Goal: Transaction & Acquisition: Purchase product/service

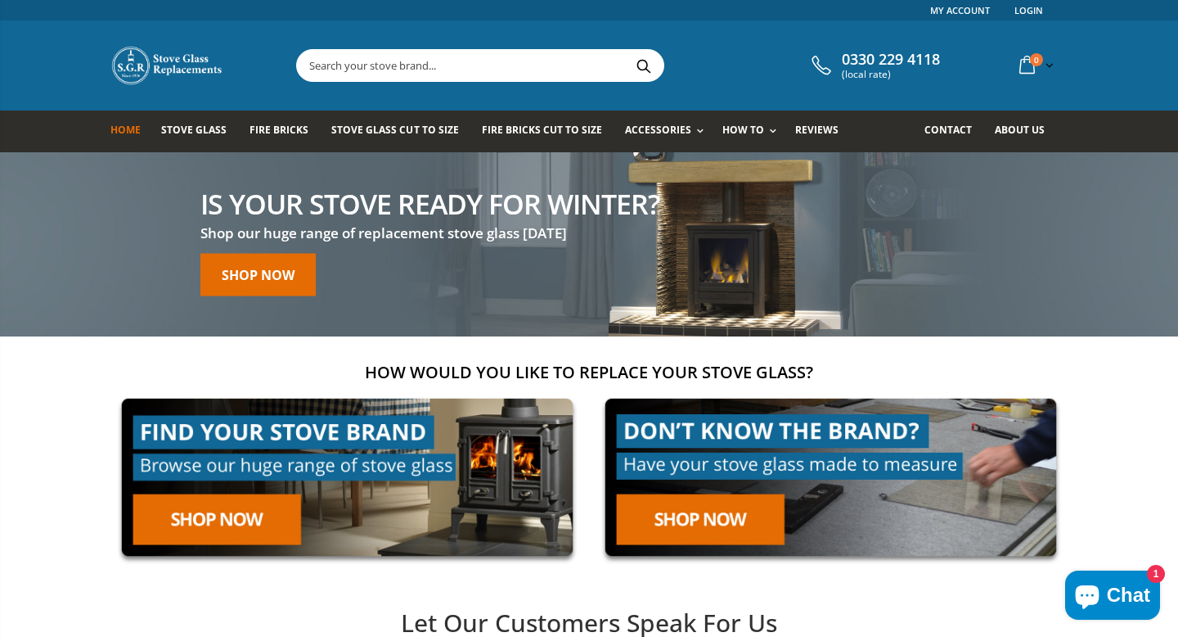
click at [363, 66] on input "text" at bounding box center [572, 65] width 550 height 31
paste input "Clearview Vision 500 door rope kit and adhesive (P50CP040)"
type input "Clearview Vision 500 door rope kit and adhesive (P50CP040)"
click at [625, 50] on button "Search" at bounding box center [643, 65] width 37 height 31
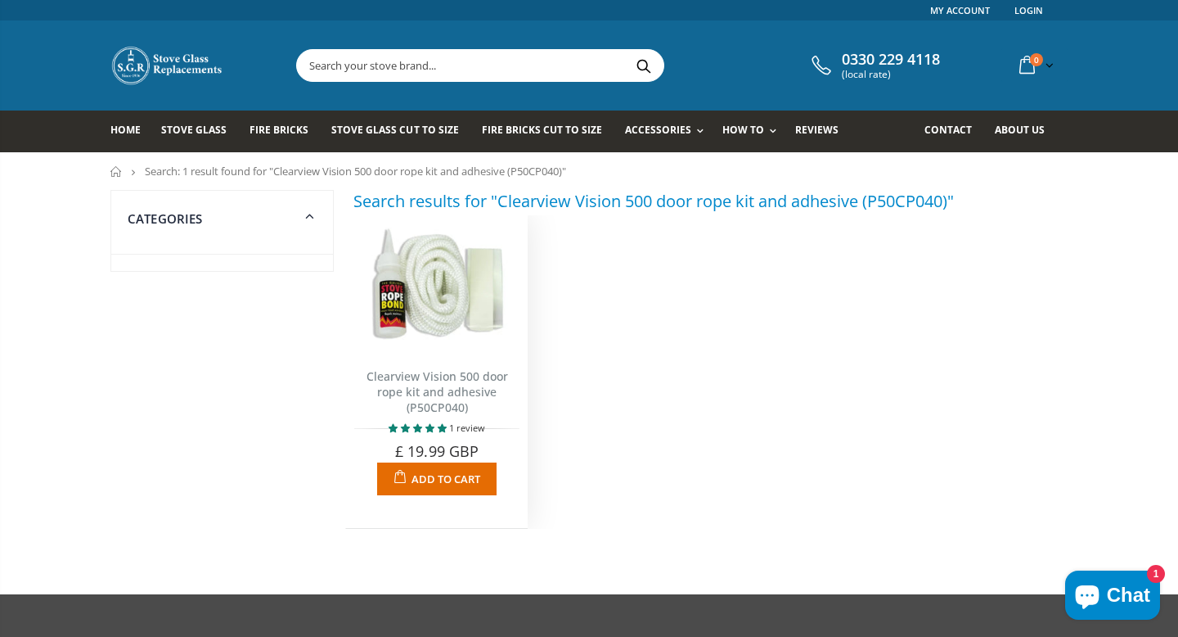
click at [452, 304] on img at bounding box center [436, 286] width 165 height 127
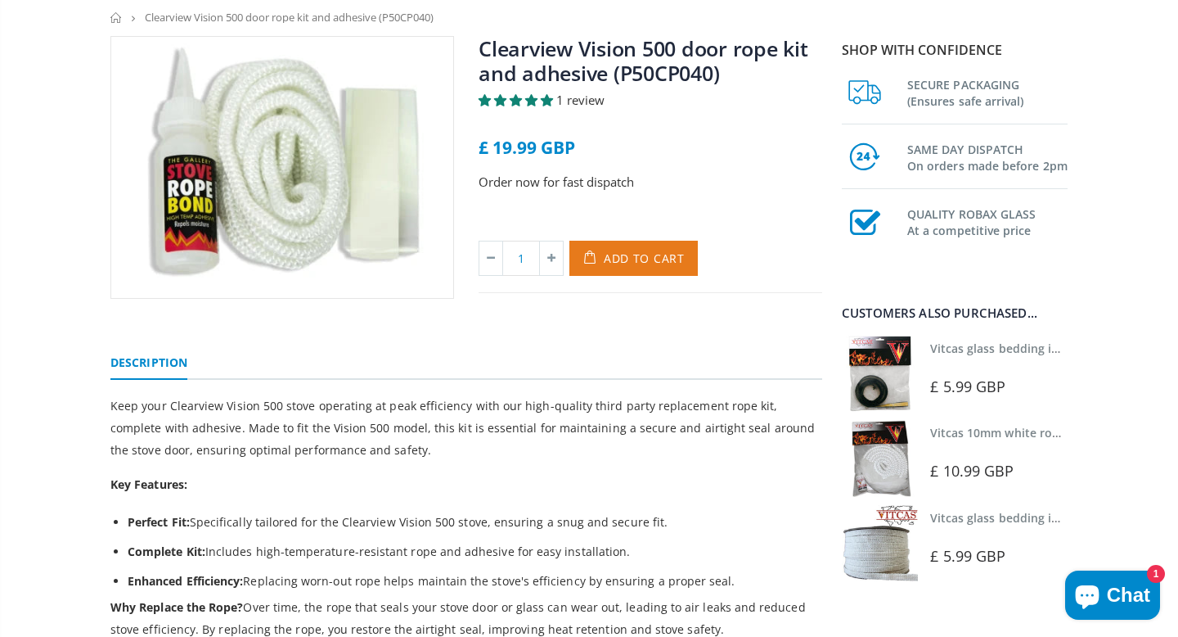
scroll to position [93, 0]
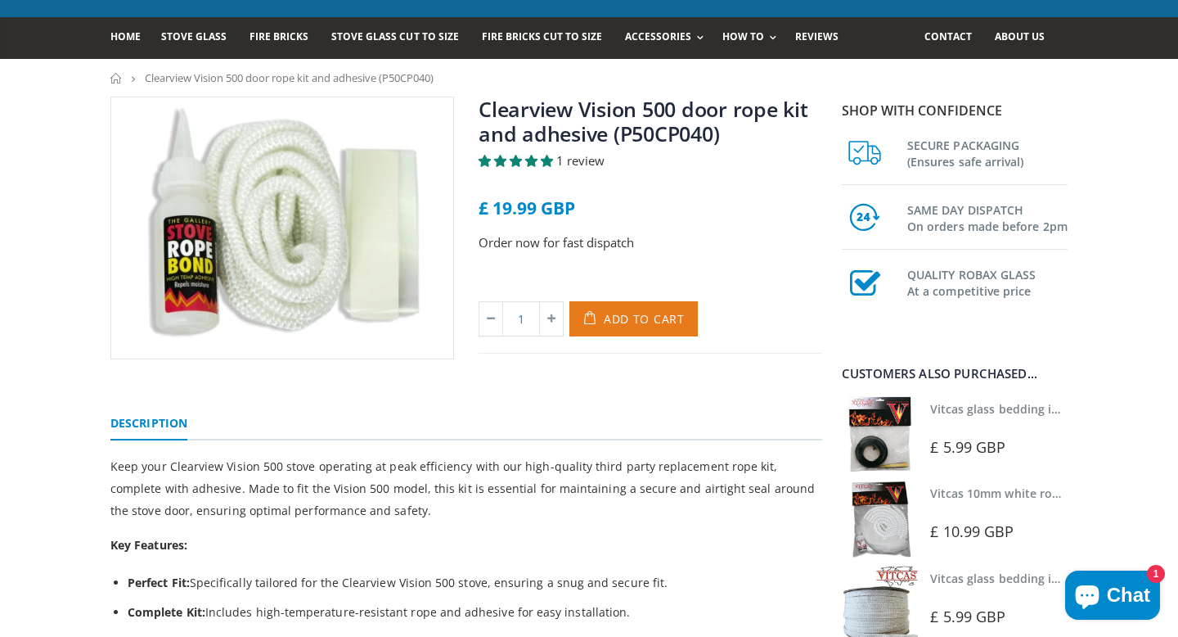
click at [606, 317] on icon "submit" at bounding box center [592, 318] width 27 height 35
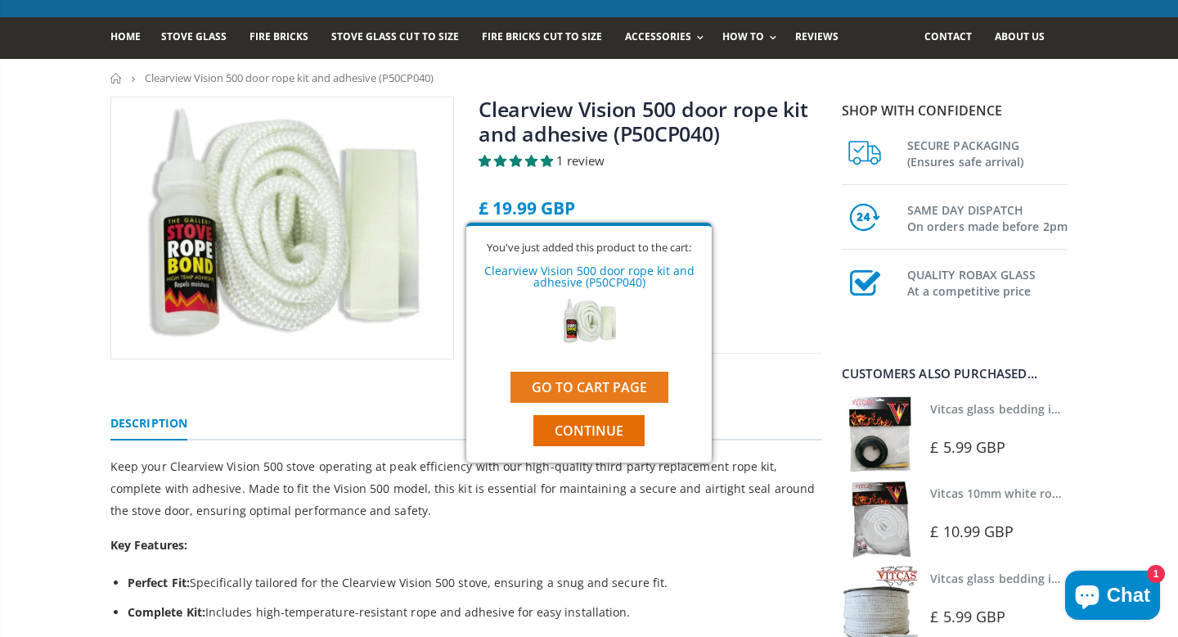
click at [587, 381] on link "Go to cart page" at bounding box center [590, 387] width 158 height 31
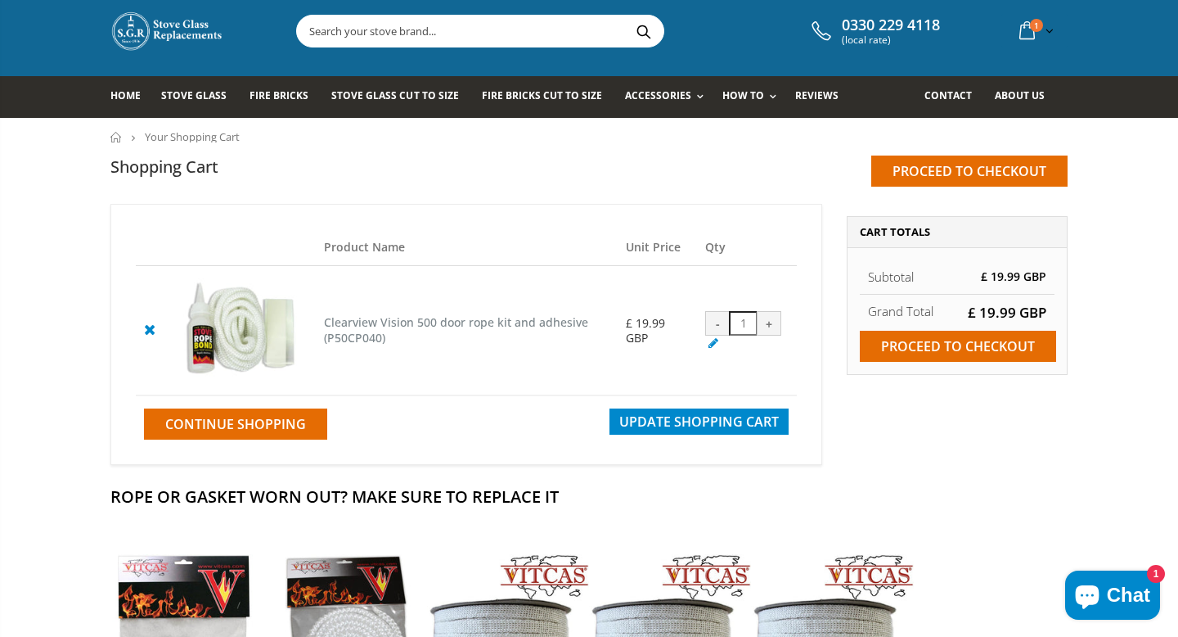
scroll to position [88, 0]
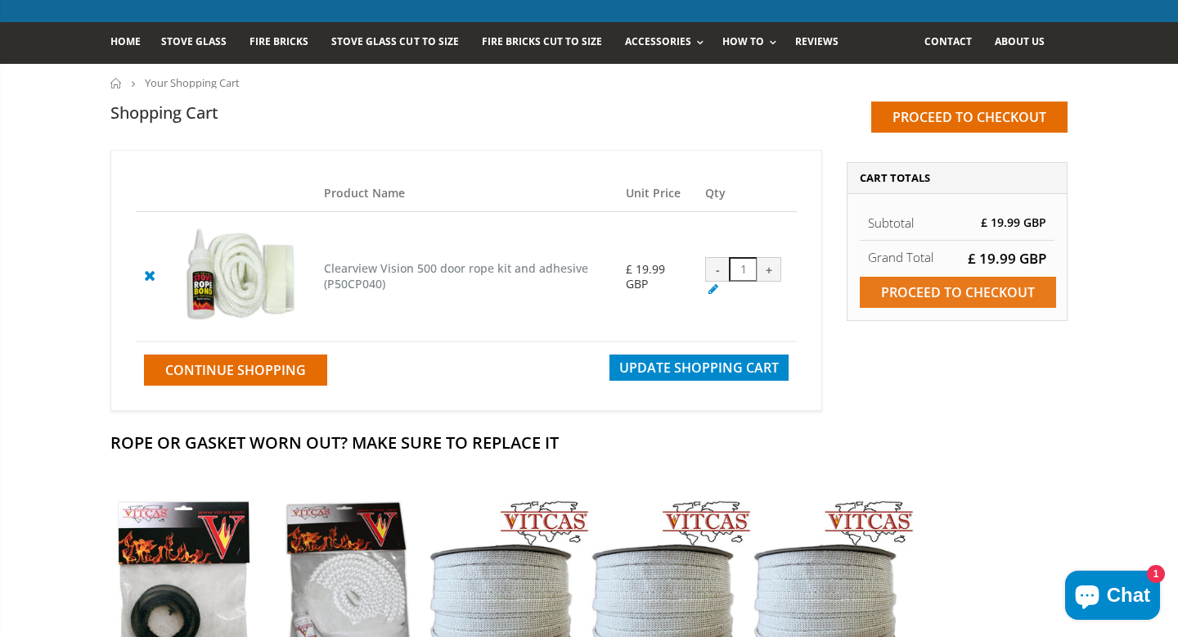
click at [939, 282] on input "Proceed to checkout" at bounding box center [958, 292] width 196 height 31
